Goal: Transaction & Acquisition: Purchase product/service

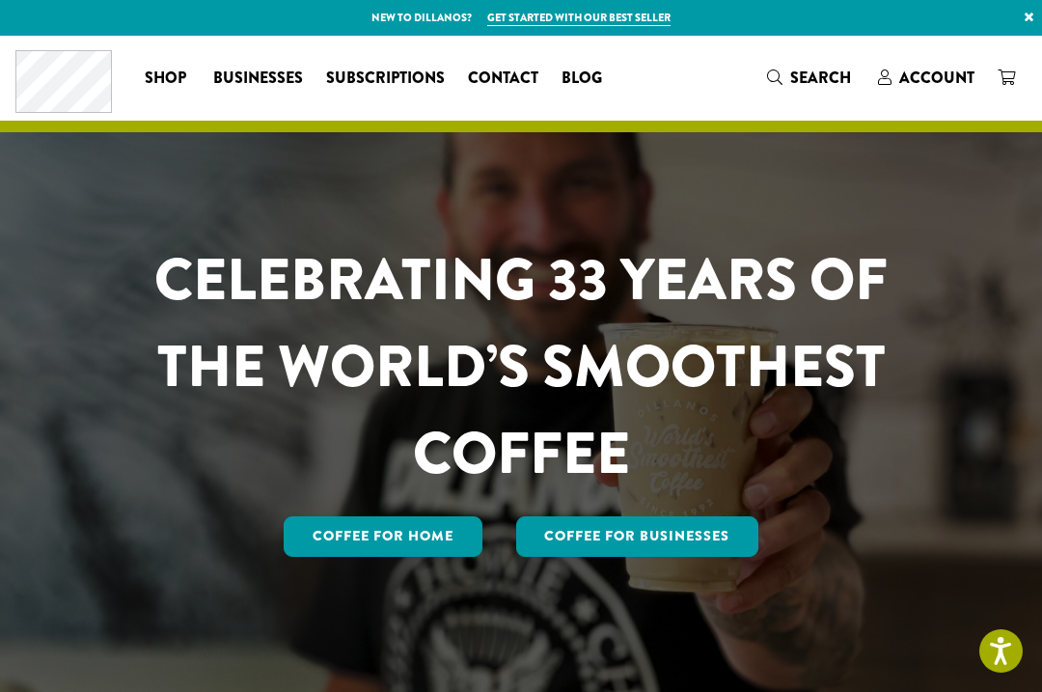
click at [614, 557] on link "Coffee For Businesses" at bounding box center [637, 536] width 243 height 41
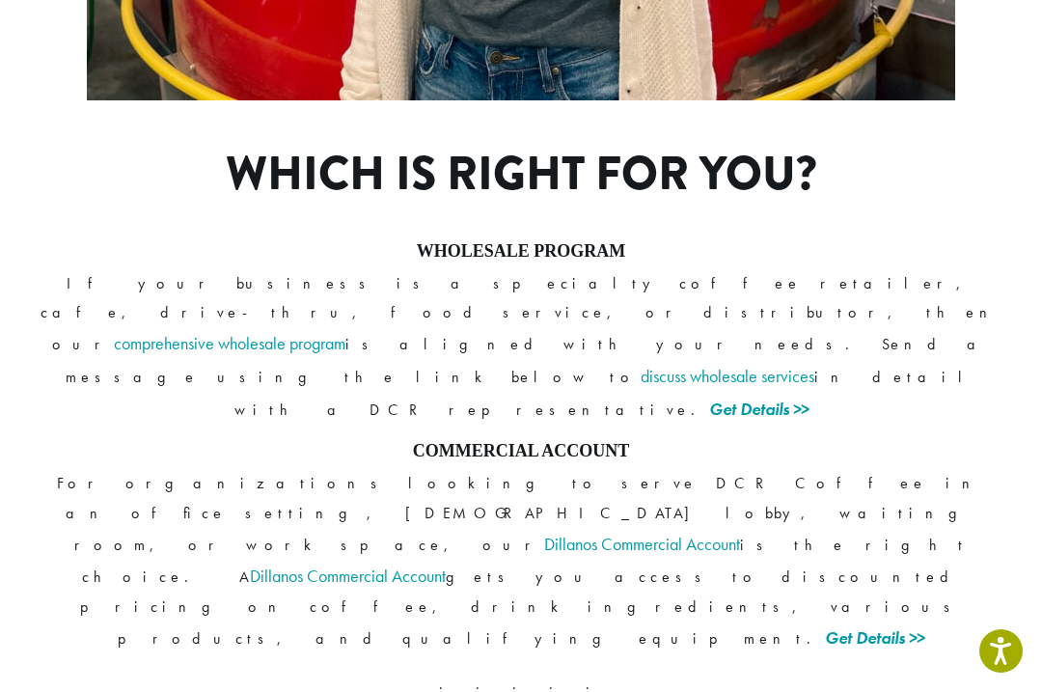
scroll to position [1517, 0]
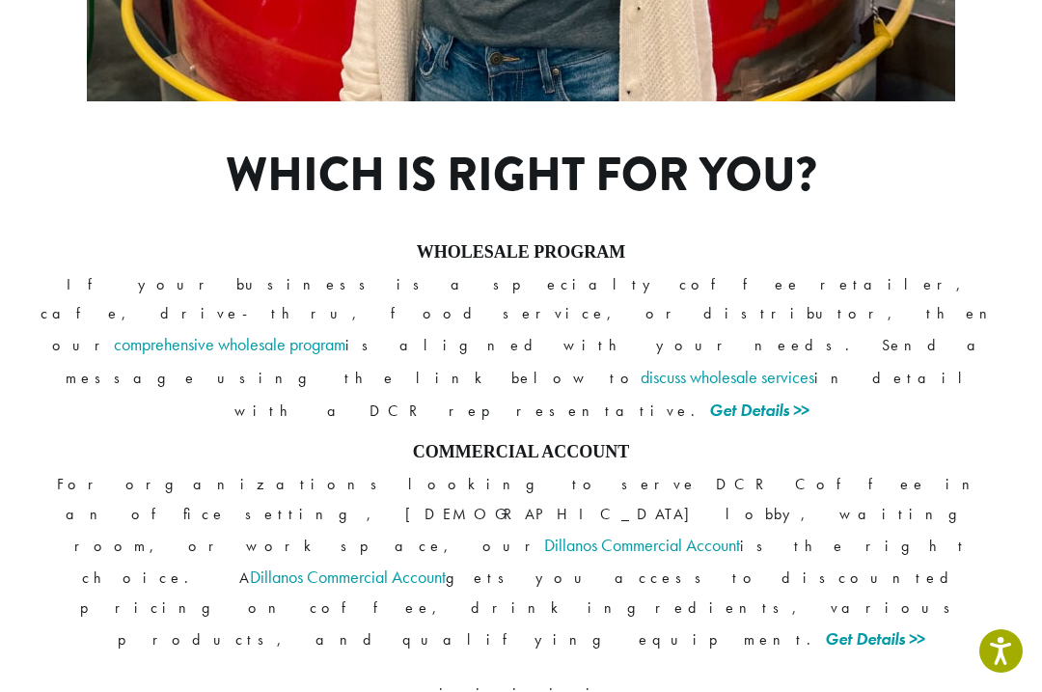
click at [825, 627] on link "Get Details >>" at bounding box center [874, 638] width 99 height 22
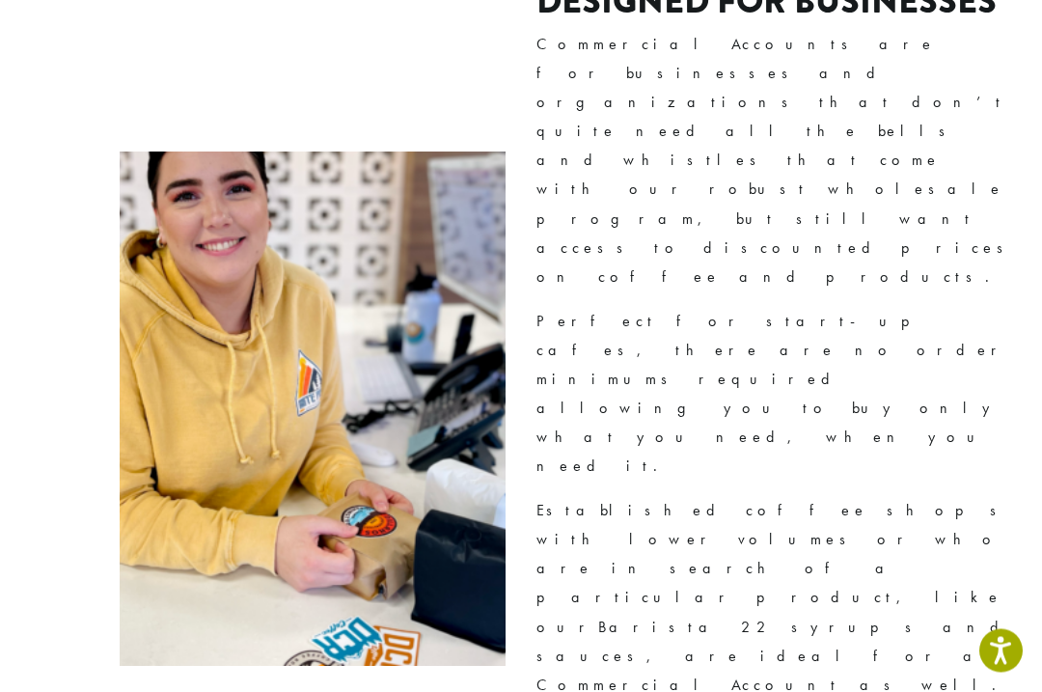
scroll to position [1161, 0]
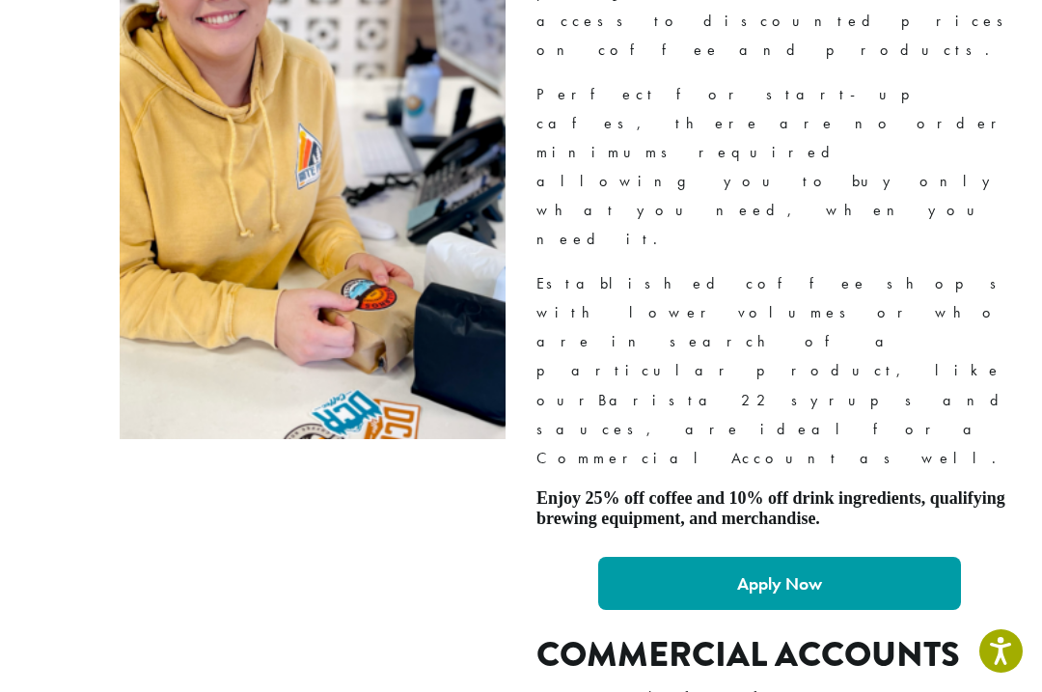
click at [354, 69] on img at bounding box center [313, 182] width 386 height 514
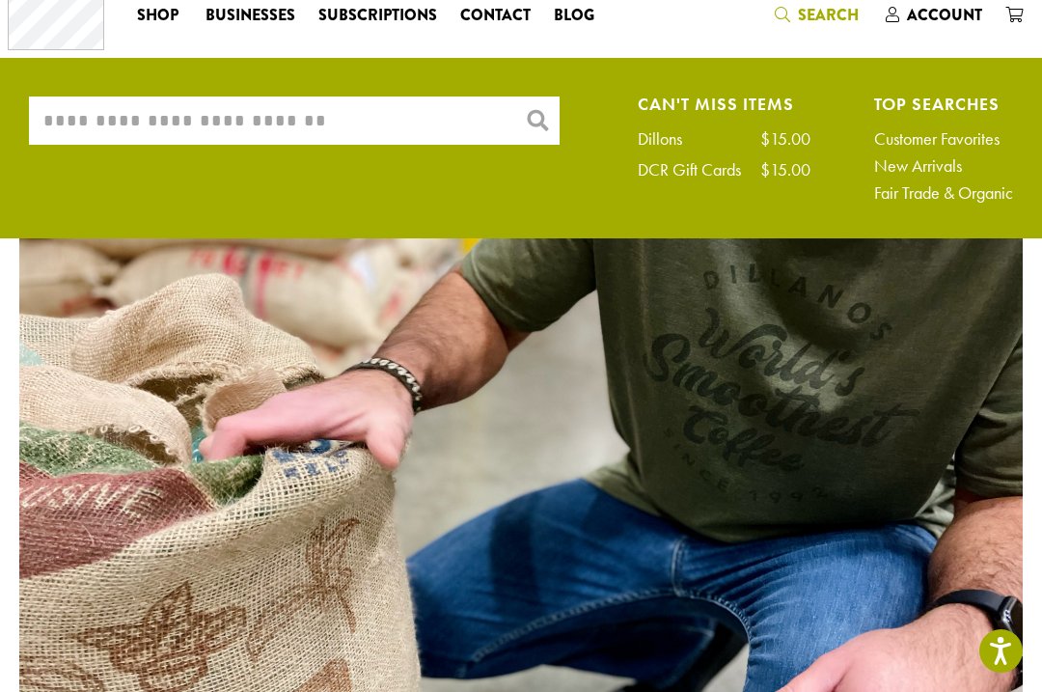
scroll to position [0, 0]
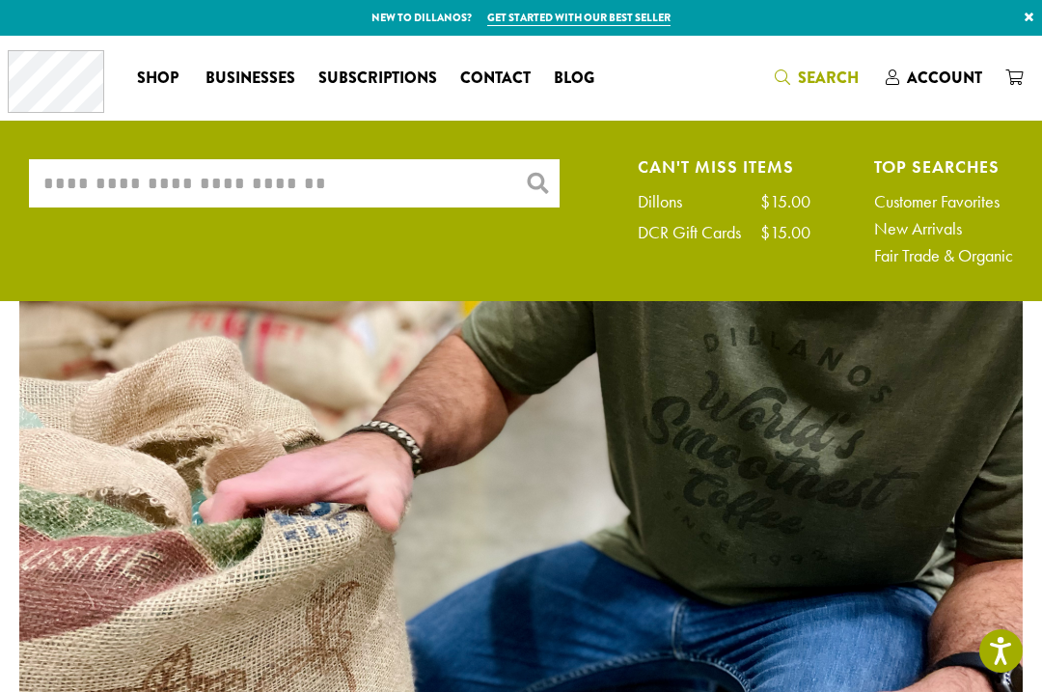
click at [913, 225] on link "New Arrivals" at bounding box center [943, 228] width 139 height 17
click at [890, 247] on link "Fair Trade & Organic" at bounding box center [943, 255] width 139 height 17
click at [924, 230] on link "New Arrivals" at bounding box center [943, 228] width 139 height 17
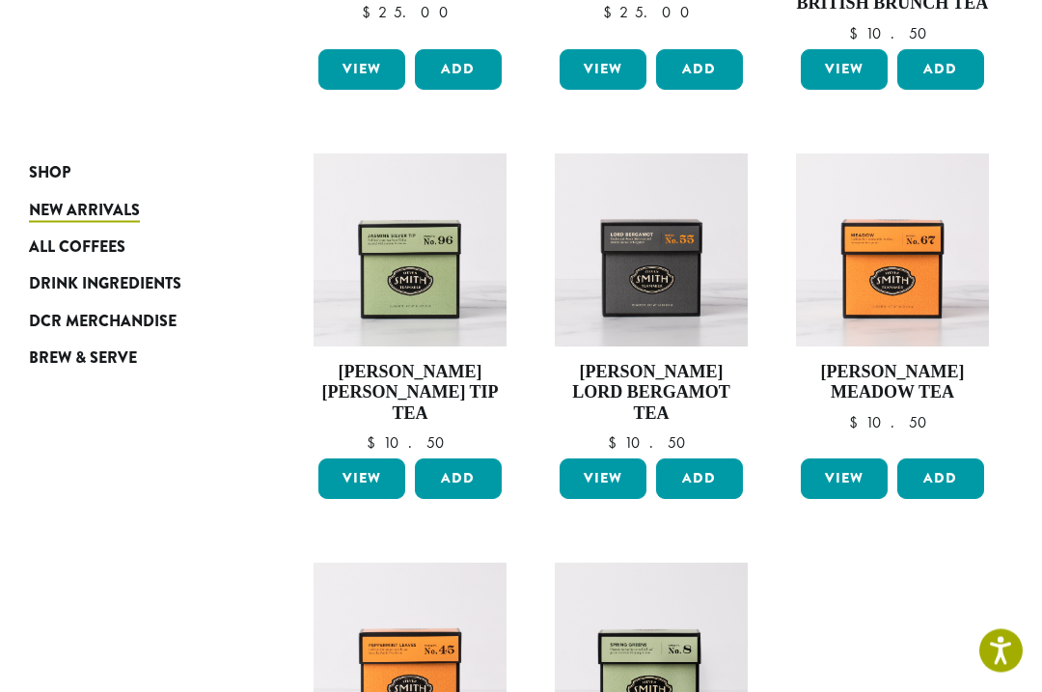
scroll to position [961, 0]
click at [602, 474] on link "View" at bounding box center [603, 478] width 87 height 41
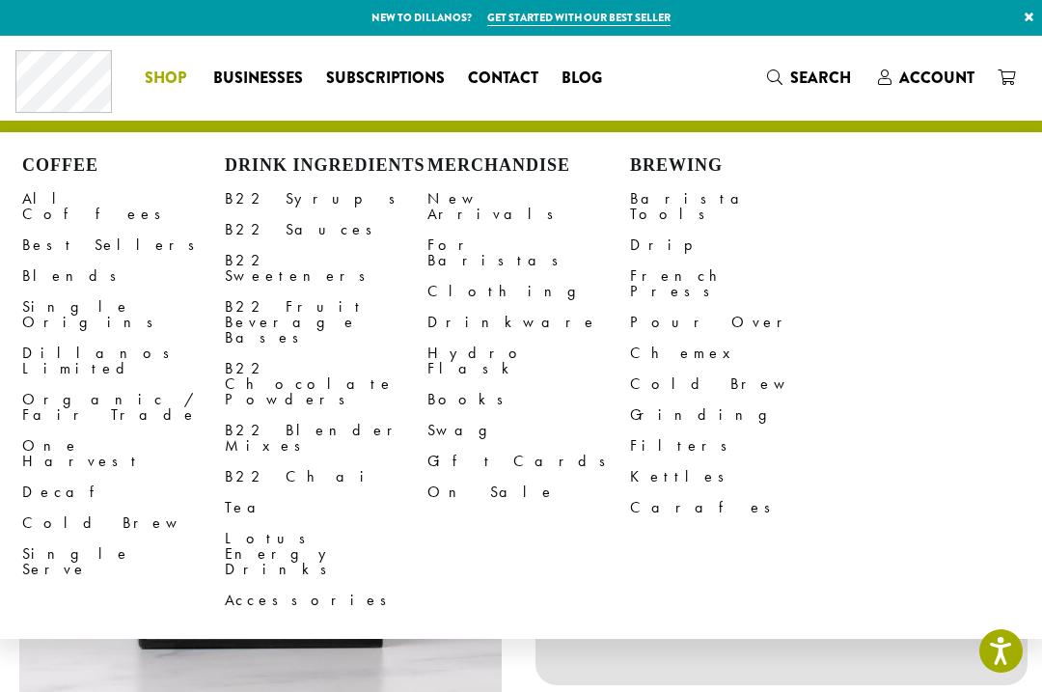
click at [58, 538] on link "Single Serve" at bounding box center [123, 561] width 203 height 46
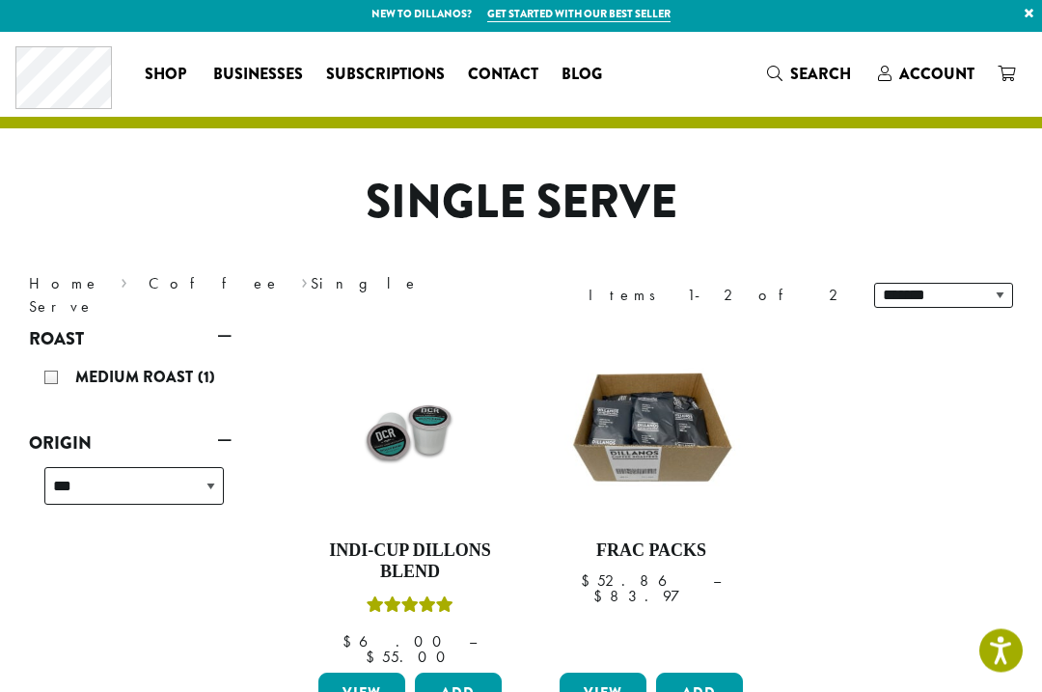
scroll to position [4, 0]
click at [586, 681] on link "View" at bounding box center [603, 692] width 87 height 41
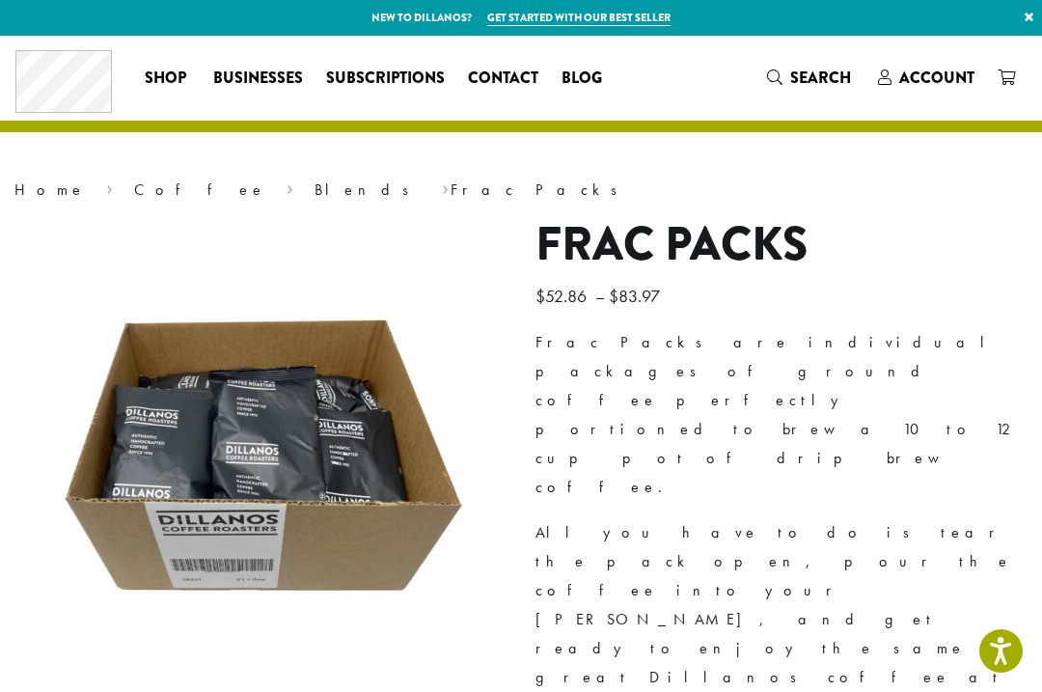
click at [943, 385] on div "Frac Packs are individual packages of ground coffee perfectly portioned to brew…" at bounding box center [781, 620] width 492 height 584
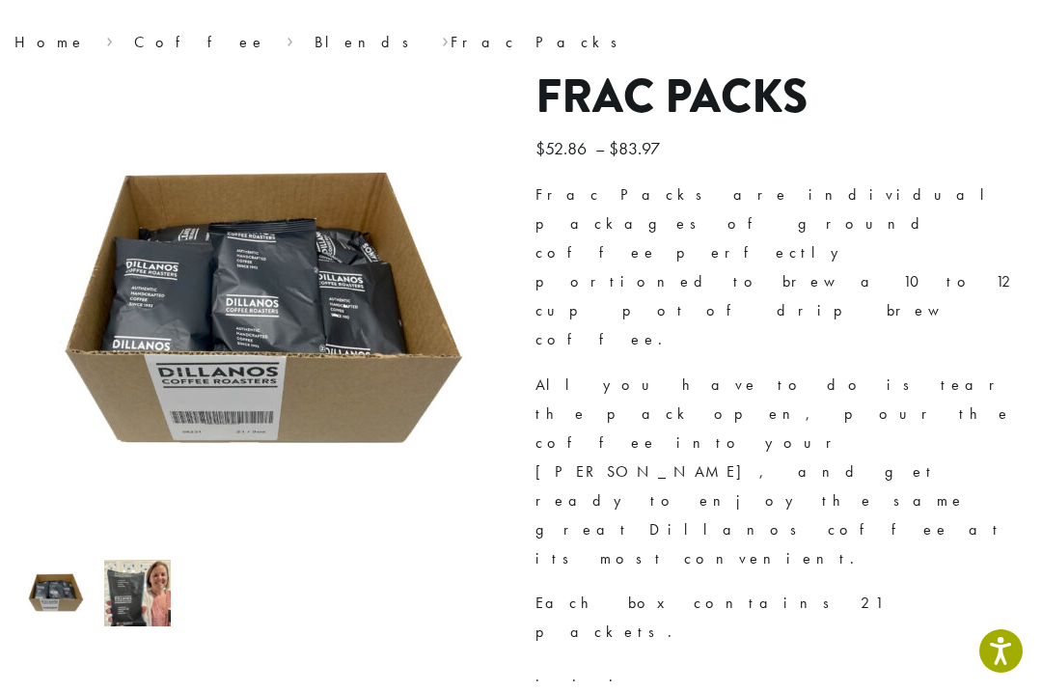
scroll to position [146, 0]
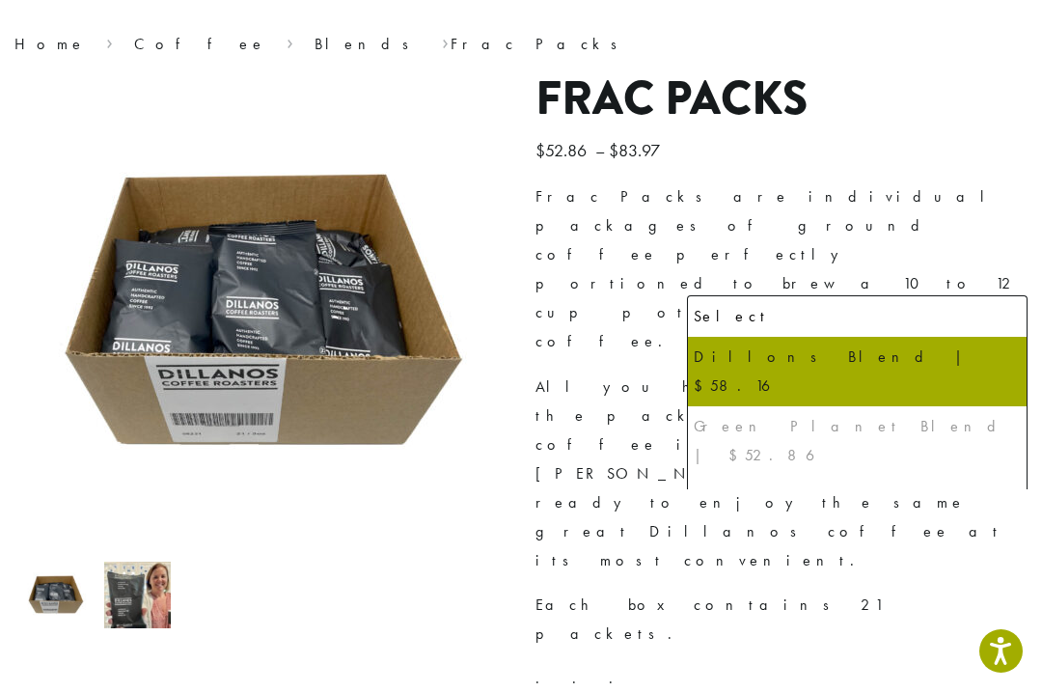
click at [398, 535] on img at bounding box center [593, 650] width 1158 height 1158
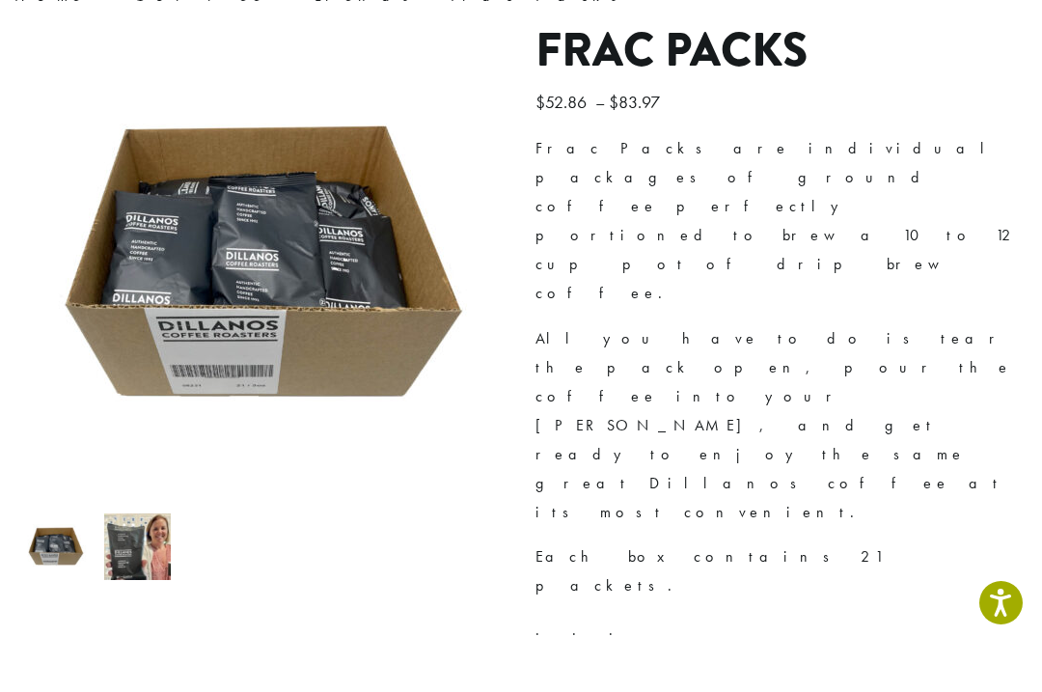
scroll to position [198, 0]
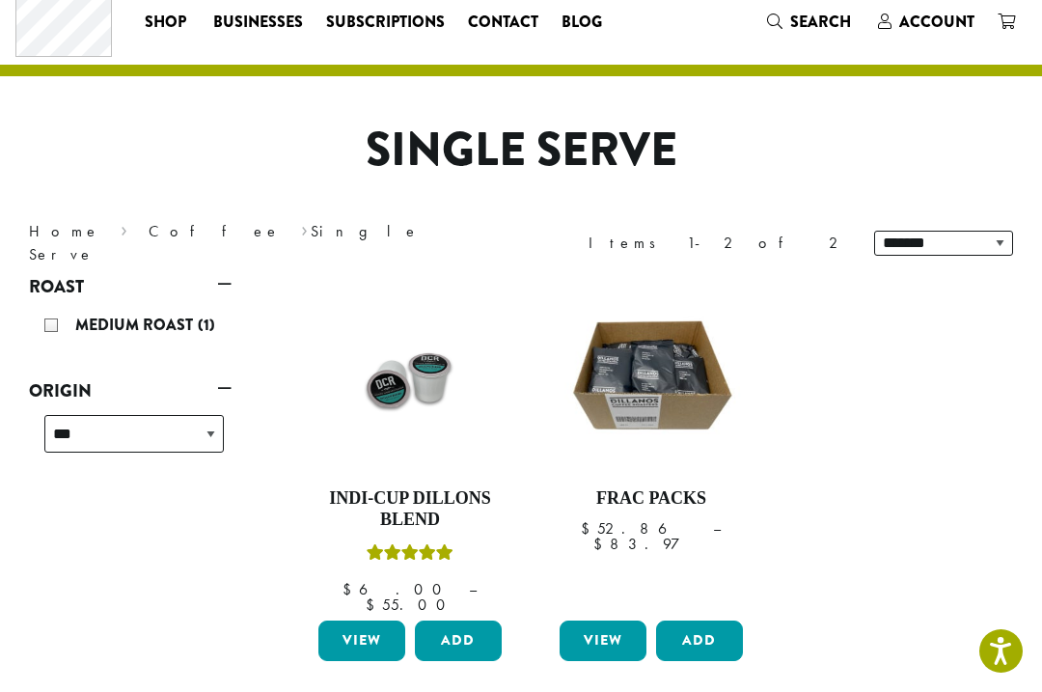
click at [353, 627] on link "View" at bounding box center [361, 640] width 87 height 41
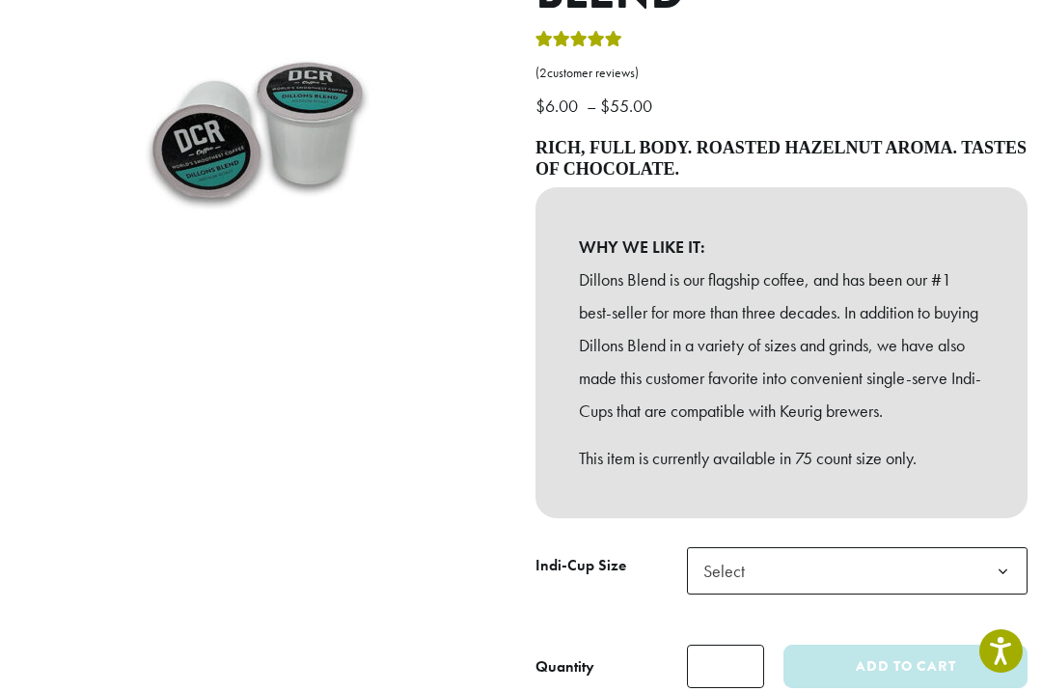
scroll to position [342, 0]
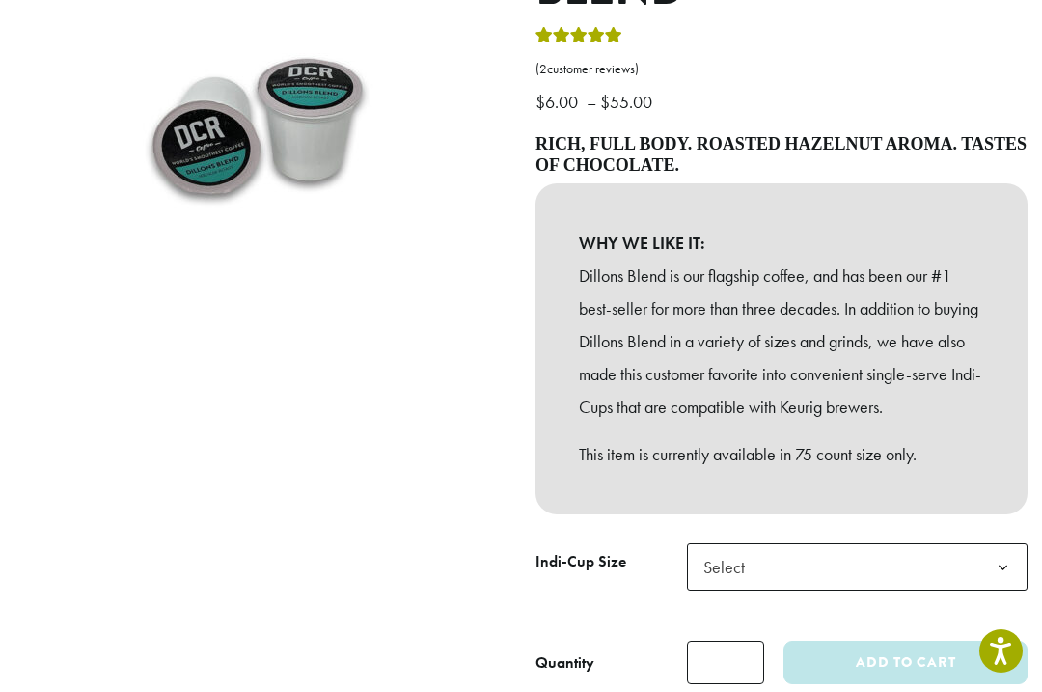
click at [1003, 591] on b at bounding box center [1002, 567] width 47 height 47
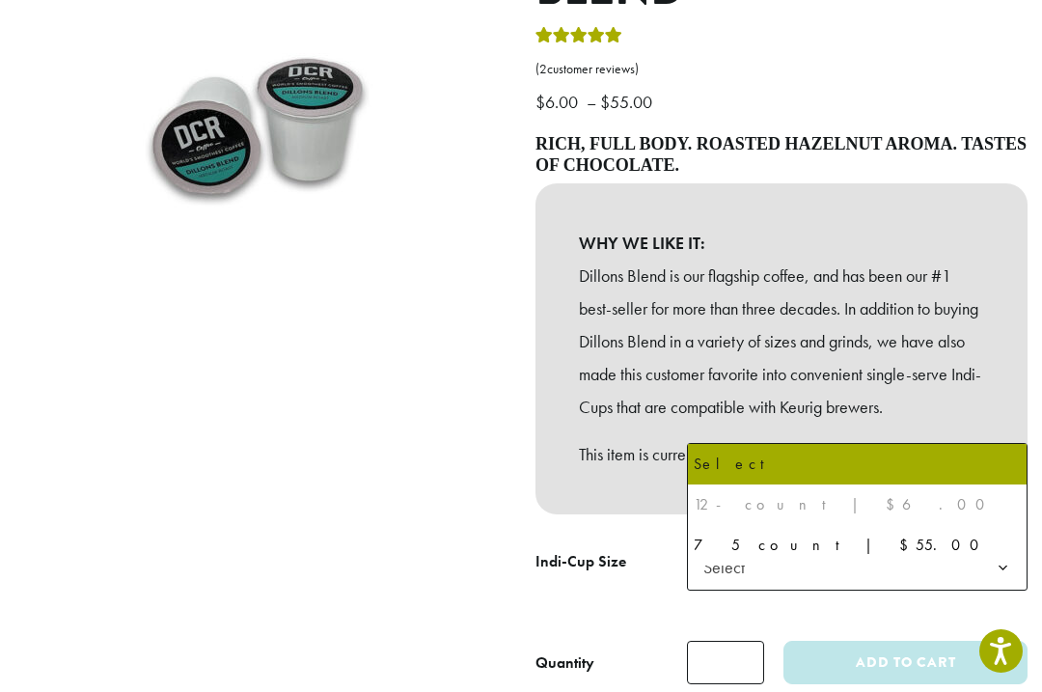
click at [765, 505] on div "12-count | $6.00" at bounding box center [857, 504] width 327 height 29
click at [1004, 429] on div "WHY WE LIKE IT: Dillons Blend is our flagship coffee, and has been our #1 best-…" at bounding box center [781, 348] width 492 height 331
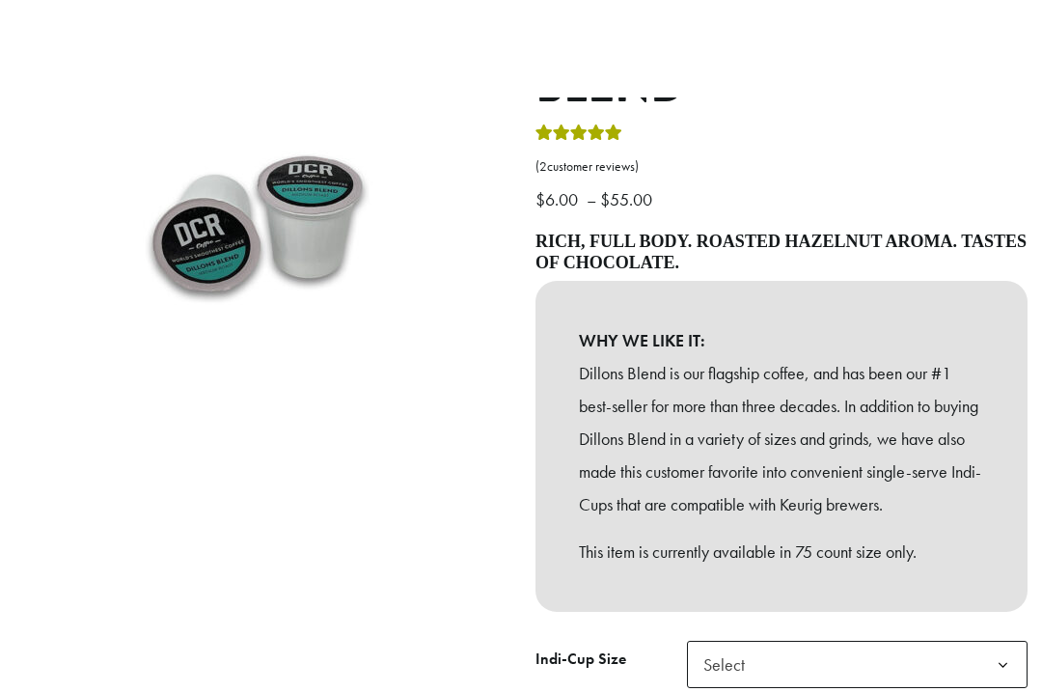
scroll to position [0, 0]
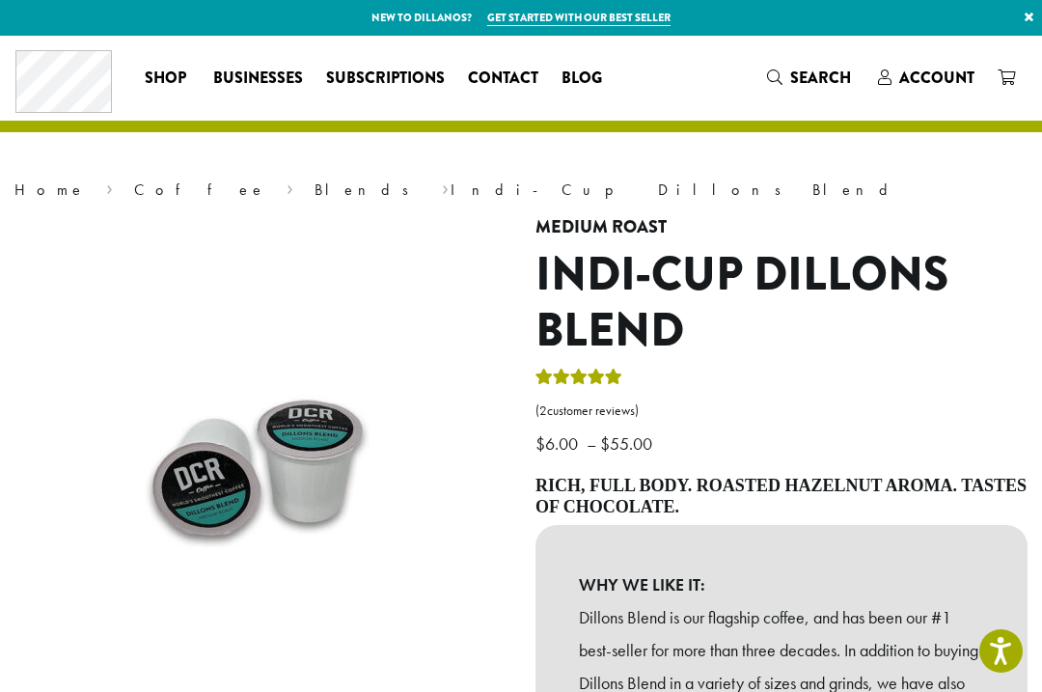
click at [256, 80] on span "Businesses" at bounding box center [258, 79] width 90 height 24
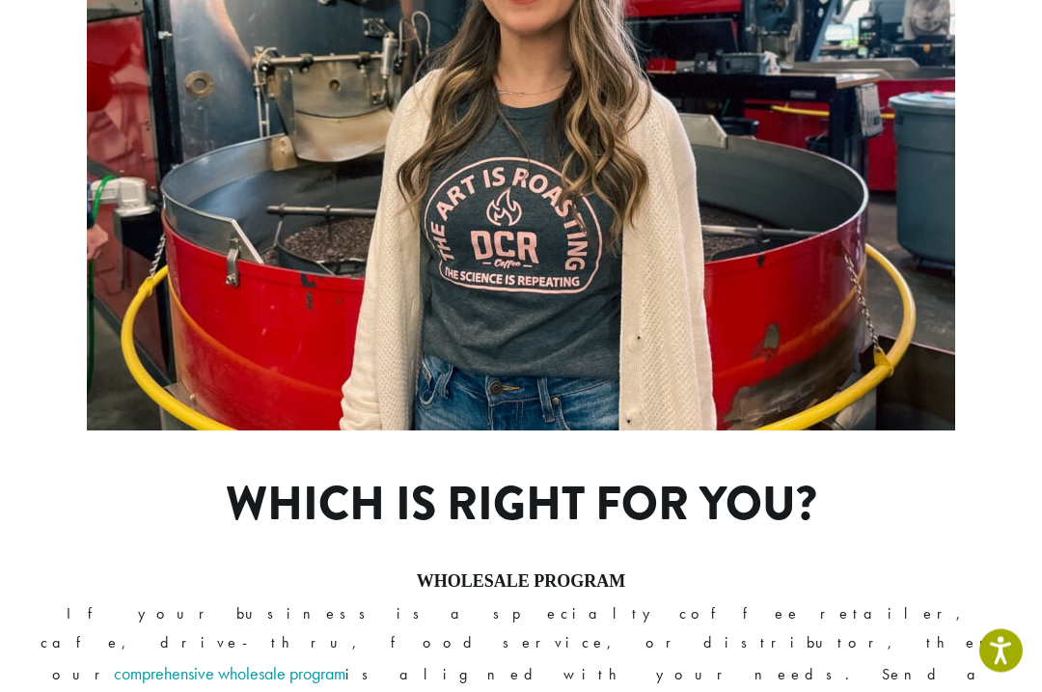
scroll to position [1188, 0]
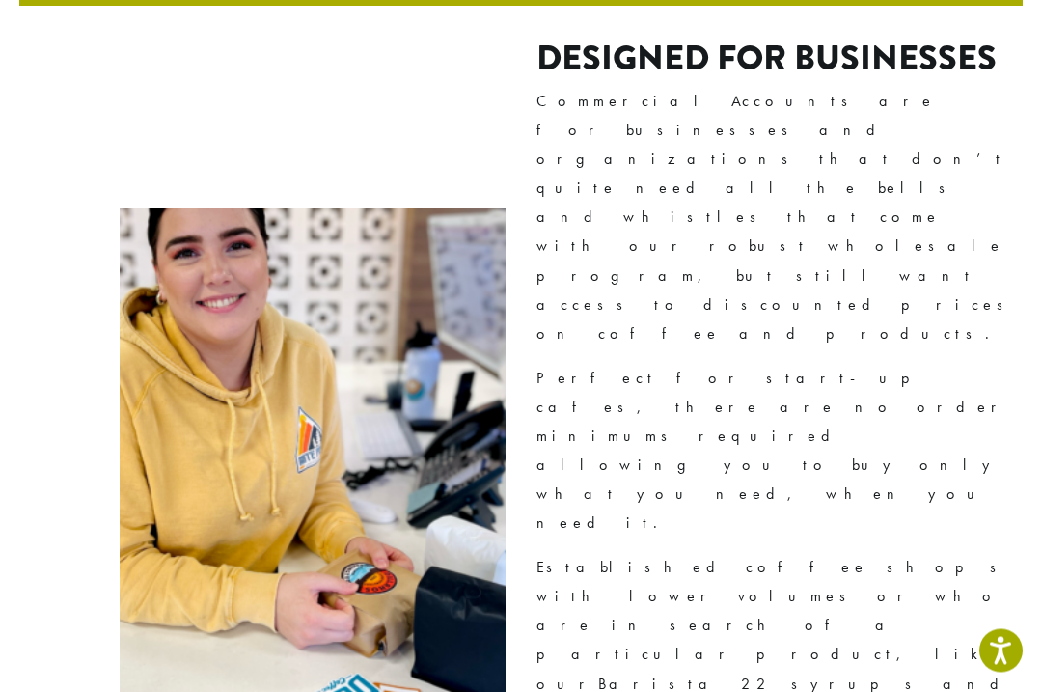
scroll to position [1103, 0]
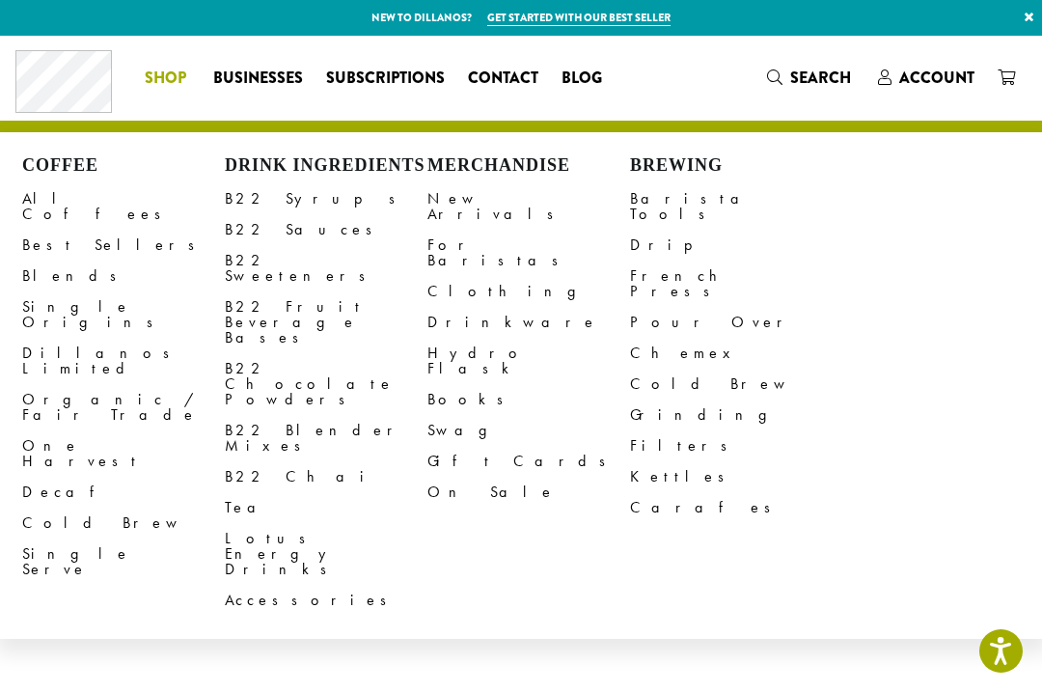
click at [51, 193] on link "All Coffees" at bounding box center [123, 206] width 203 height 46
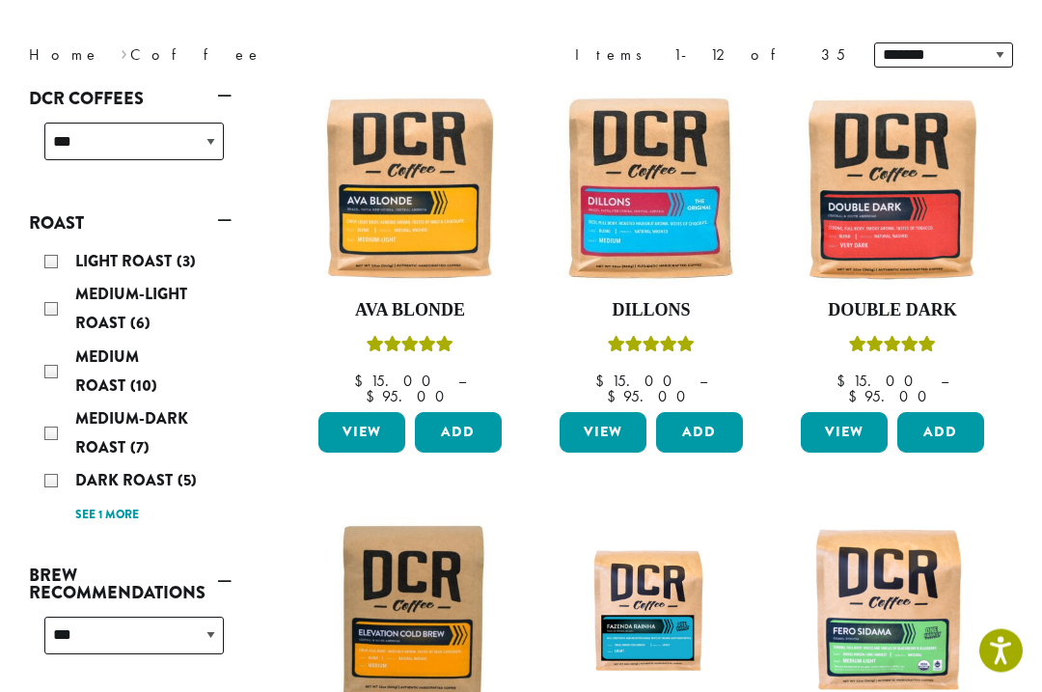
scroll to position [244, 0]
click at [584, 422] on link "View" at bounding box center [603, 432] width 87 height 41
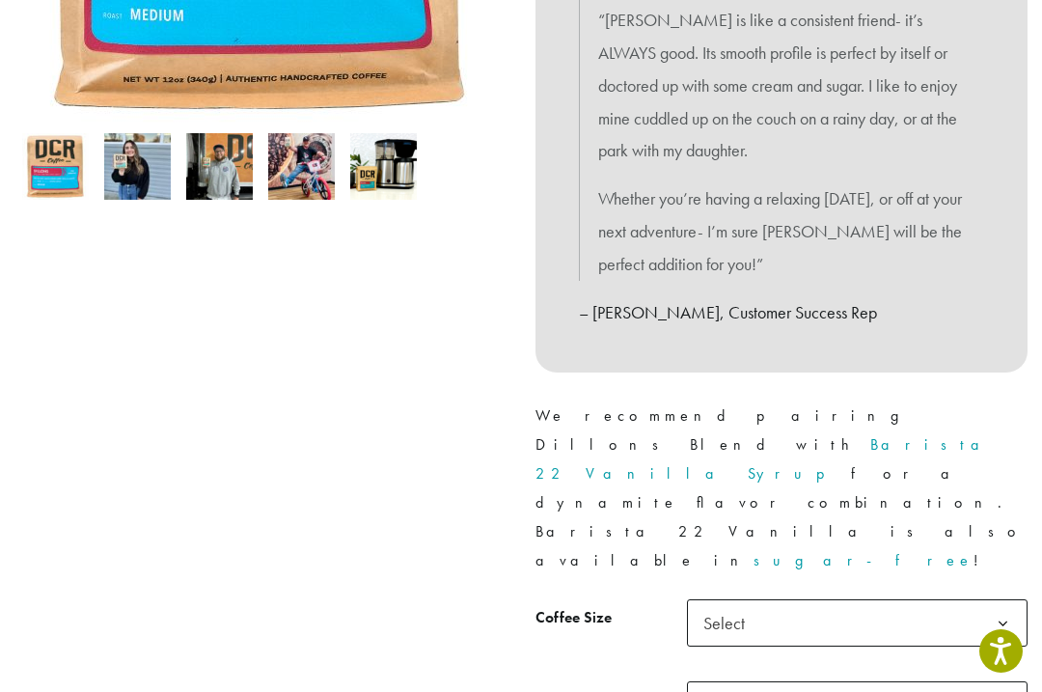
scroll to position [602, 0]
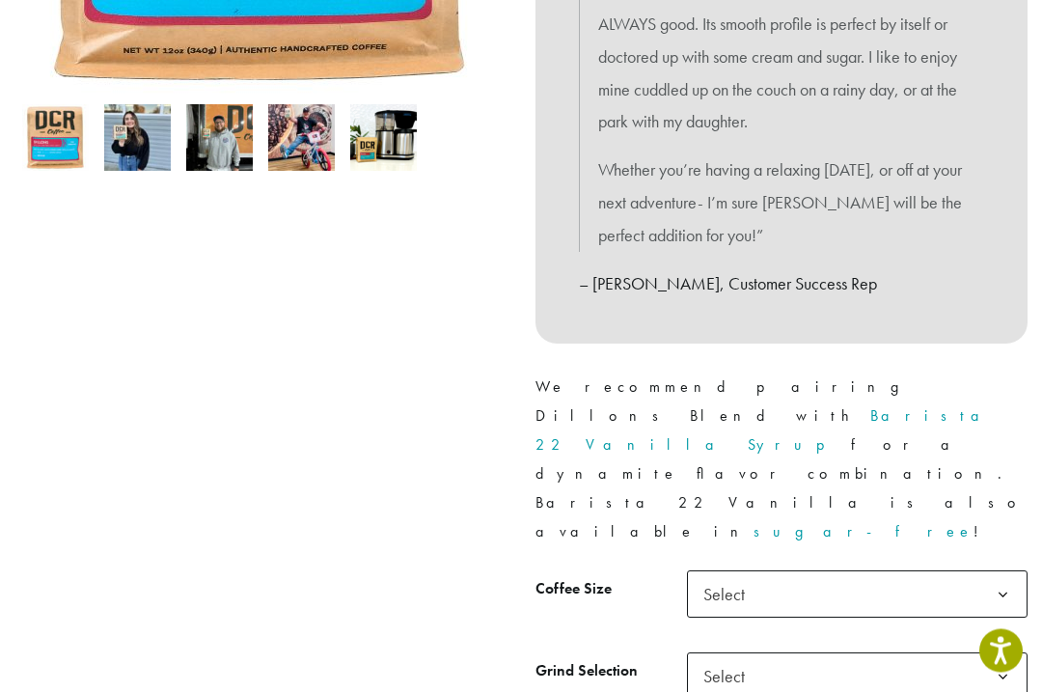
click at [980, 572] on b at bounding box center [1002, 595] width 47 height 47
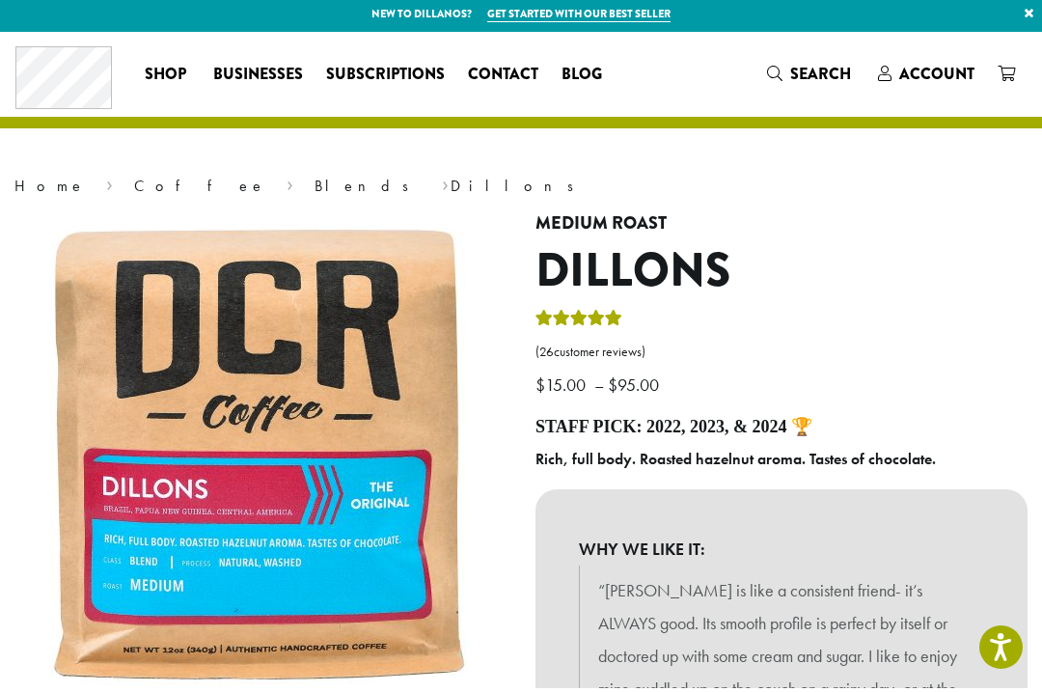
scroll to position [4, 0]
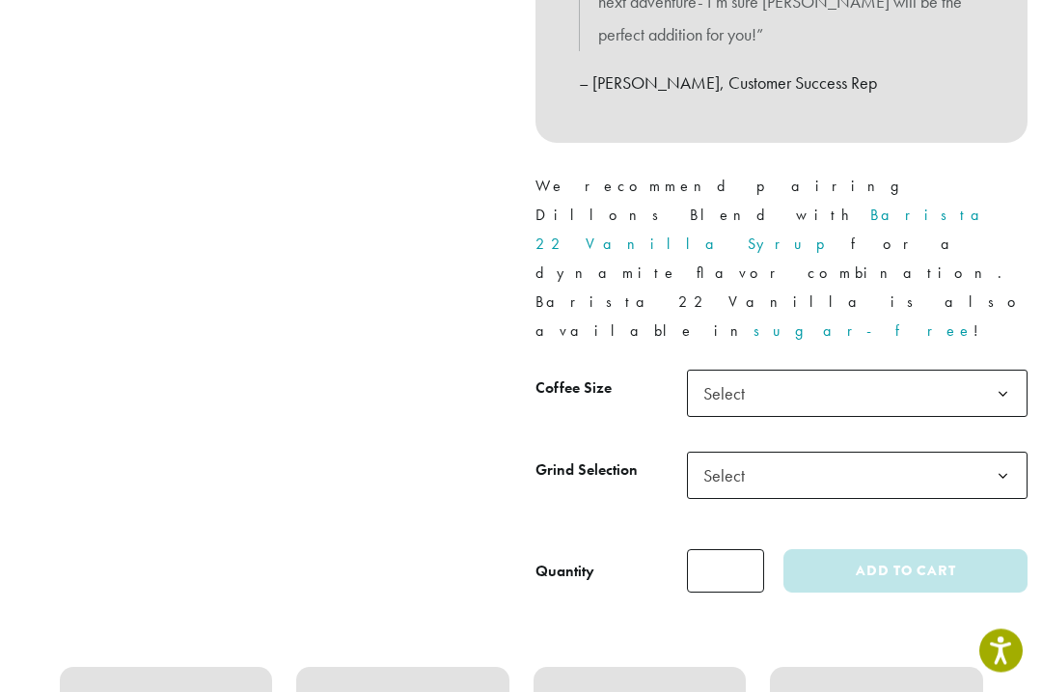
scroll to position [807, 0]
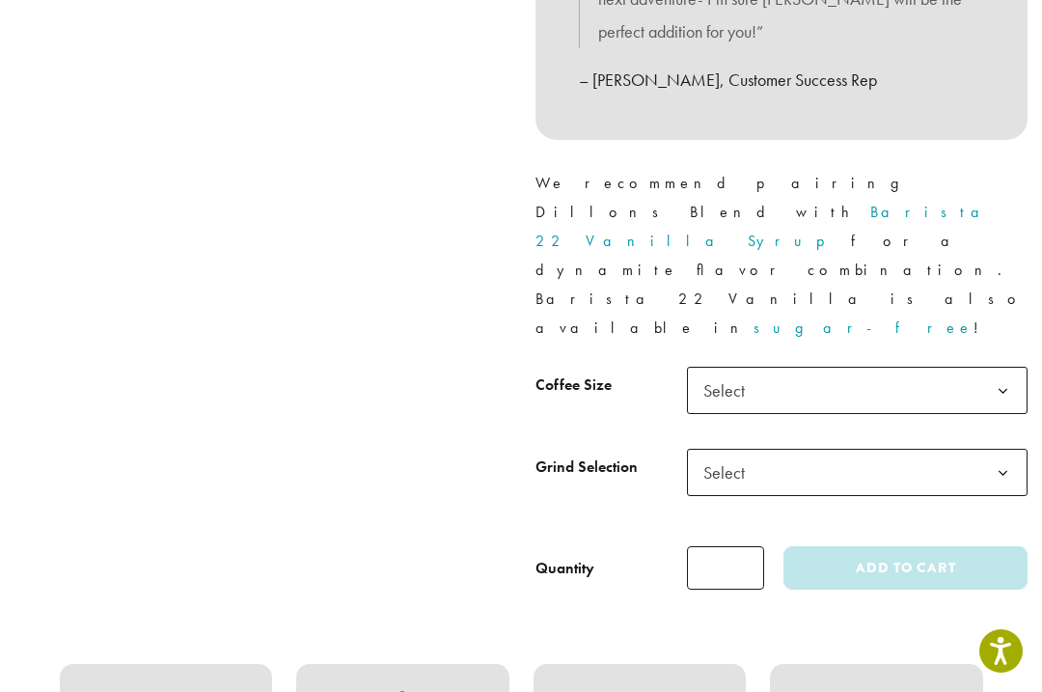
click at [990, 368] on b at bounding box center [1002, 391] width 47 height 47
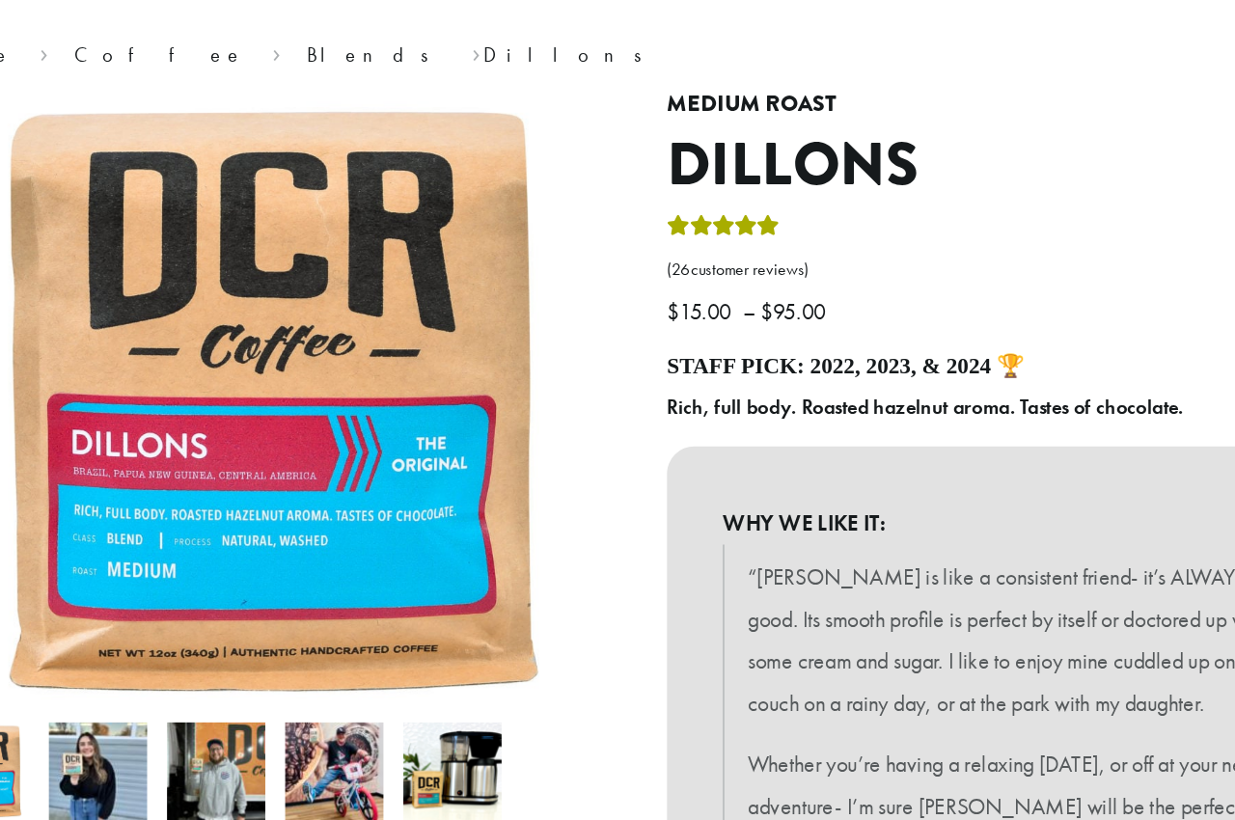
scroll to position [0, 0]
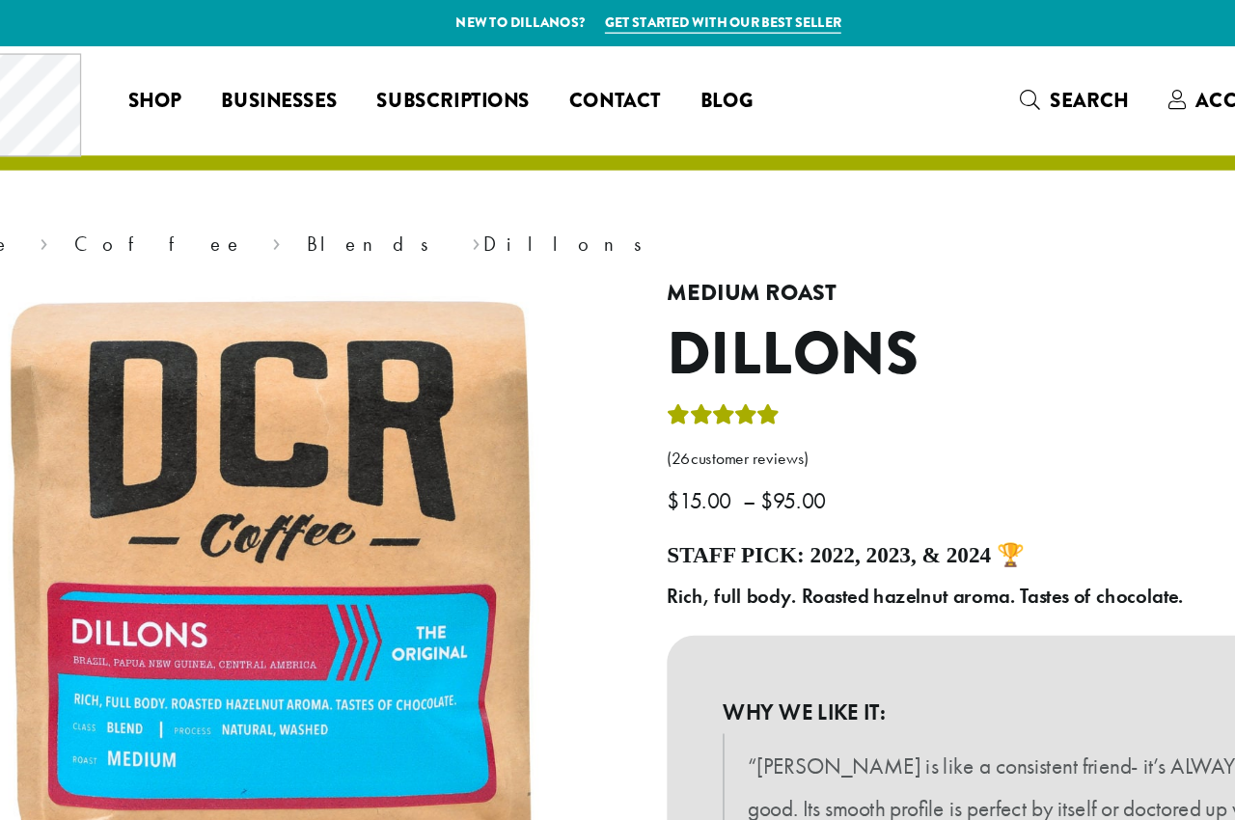
click at [287, 86] on span "Businesses" at bounding box center [332, 79] width 90 height 24
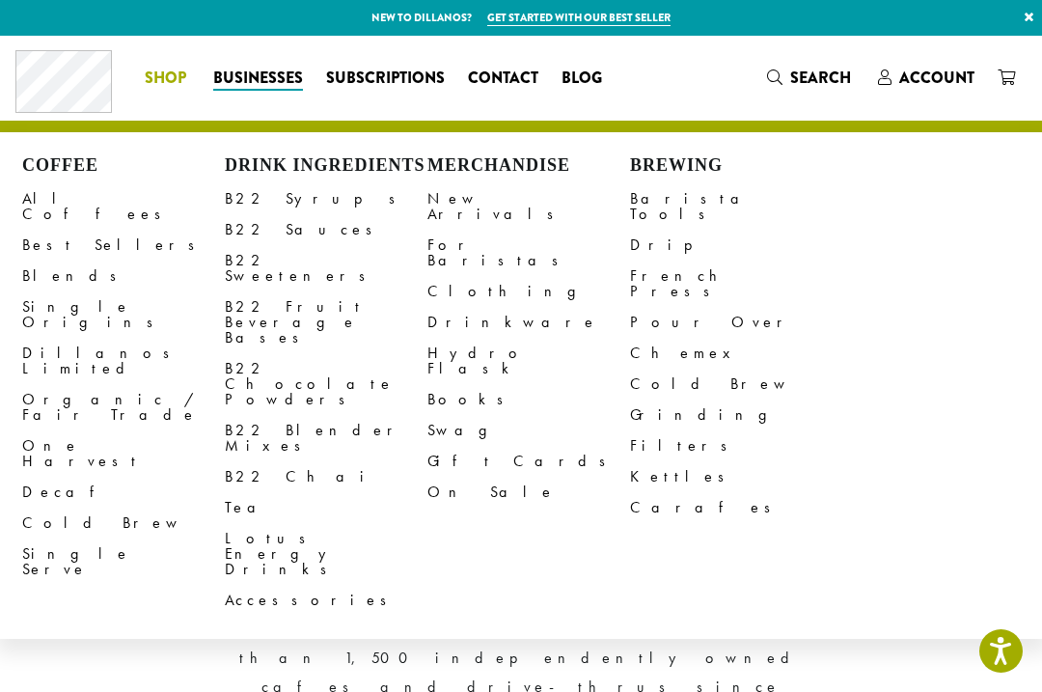
click at [72, 538] on link "Single Serve" at bounding box center [123, 561] width 203 height 46
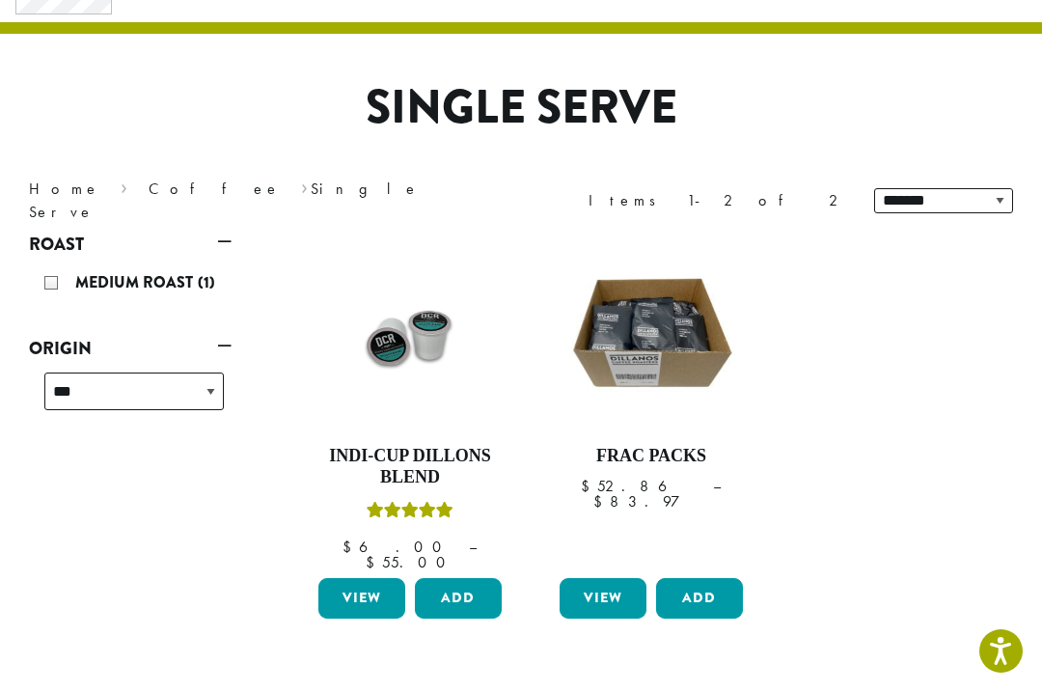
scroll to position [101, 0]
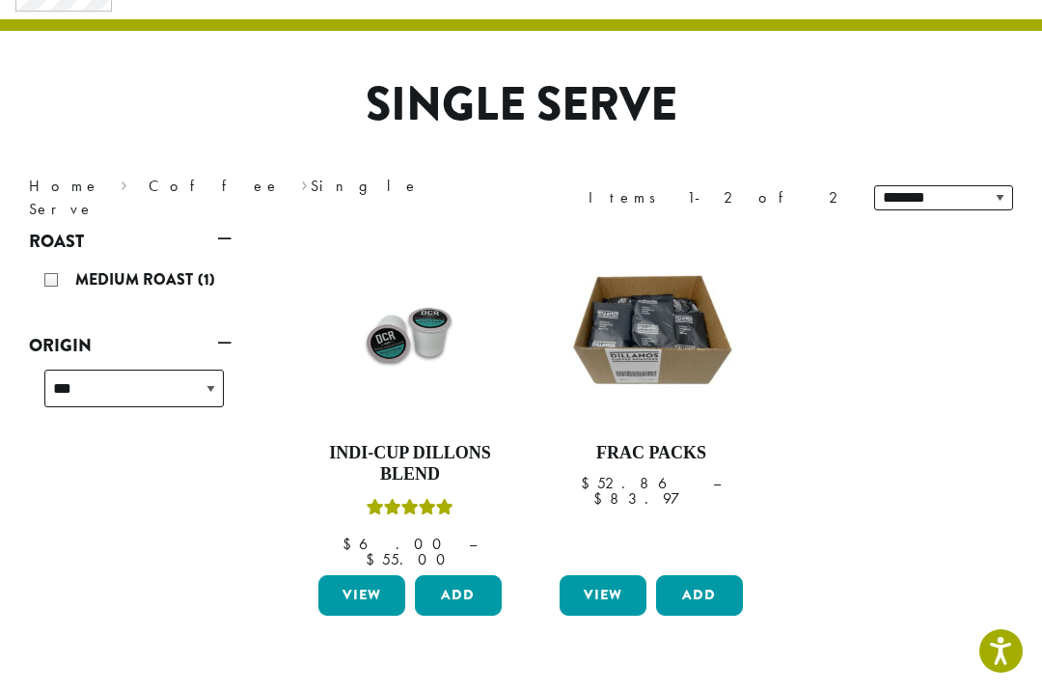
click at [349, 590] on link "View" at bounding box center [361, 595] width 87 height 41
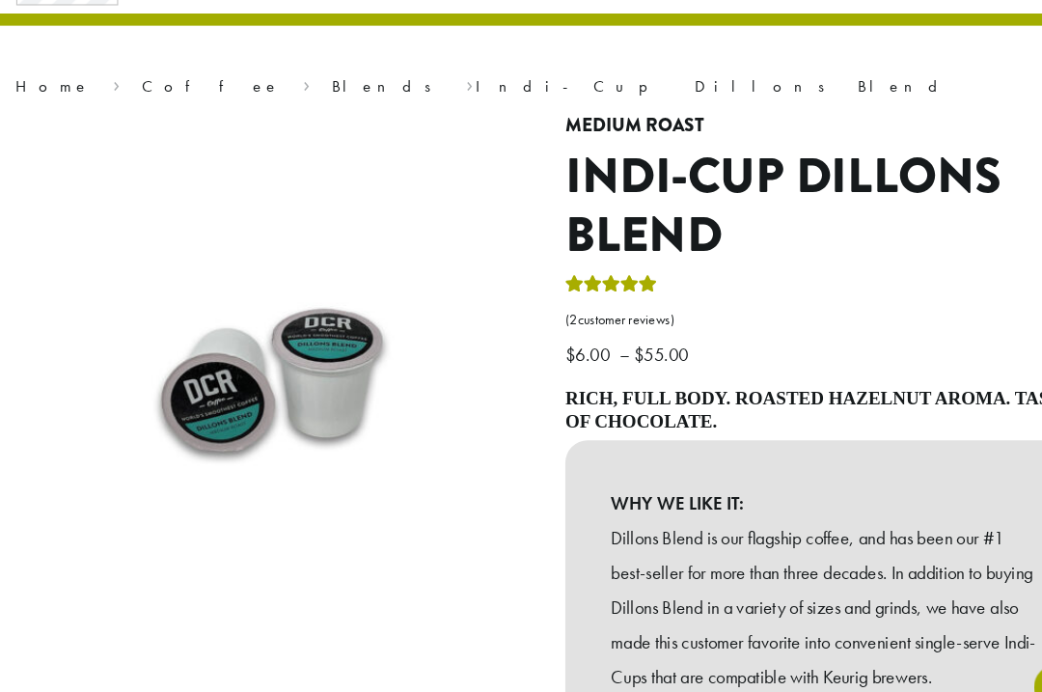
scroll to position [106, 0]
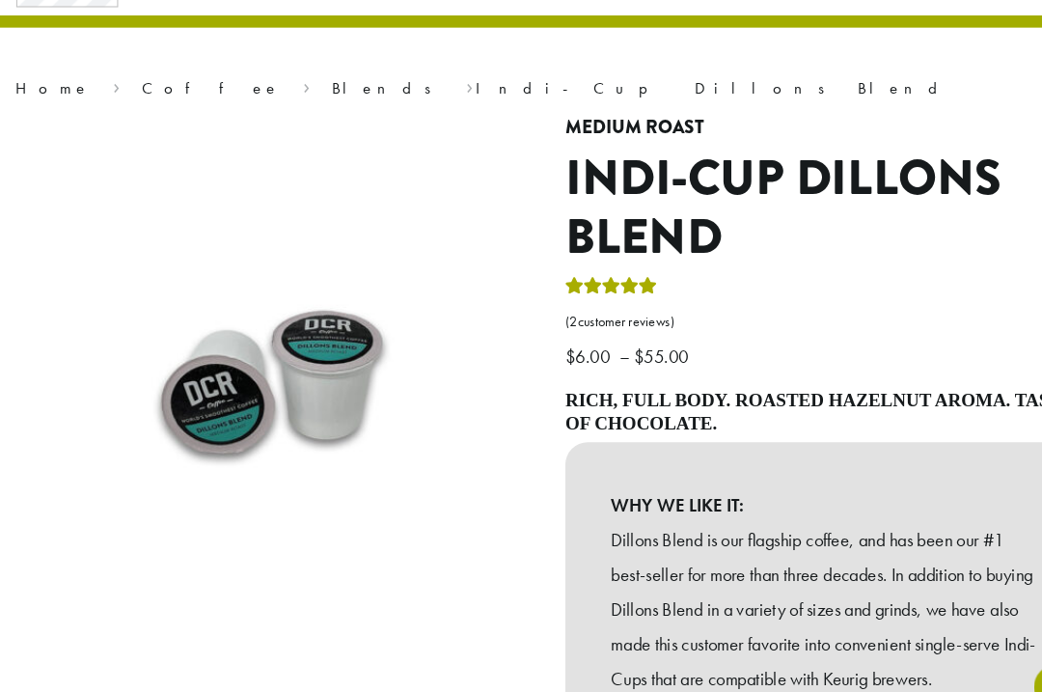
click at [892, 512] on p "Dillons Blend is our flagship coffee, and has been our #1 best-seller for more …" at bounding box center [781, 576] width 405 height 163
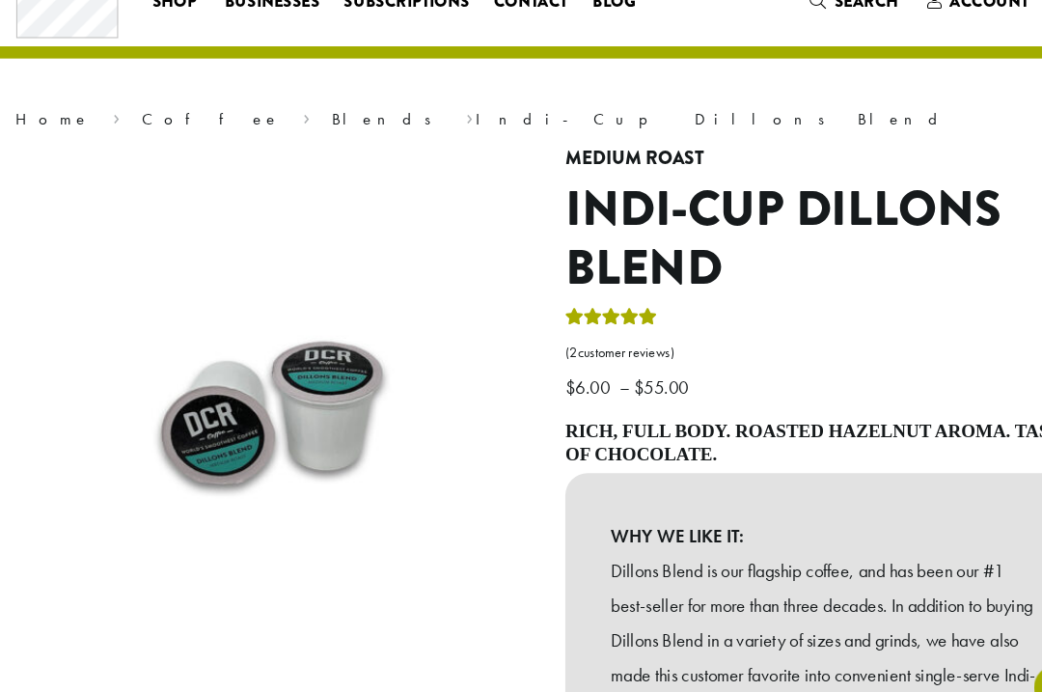
scroll to position [77, 0]
